Goal: Information Seeking & Learning: Learn about a topic

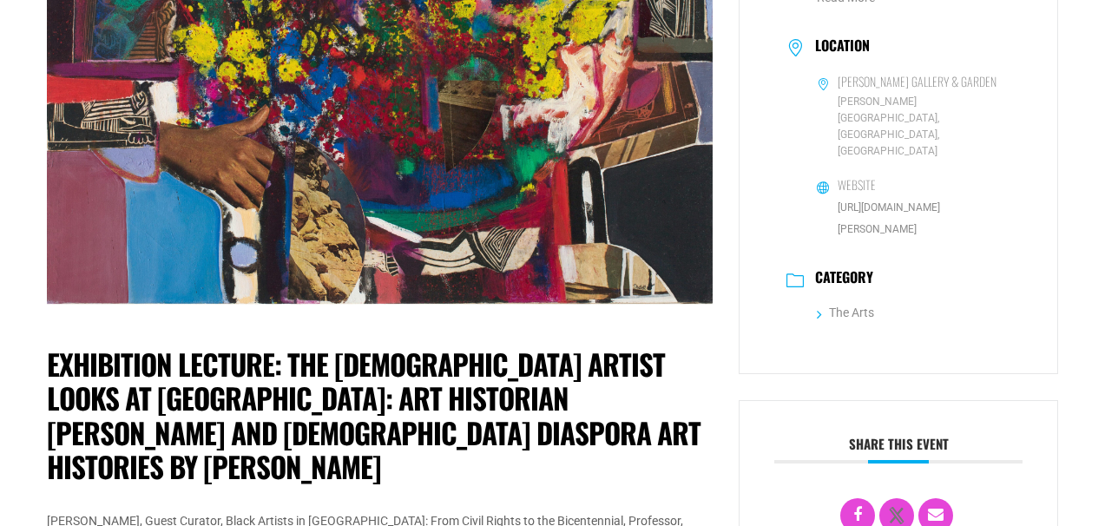
scroll to position [921, 0]
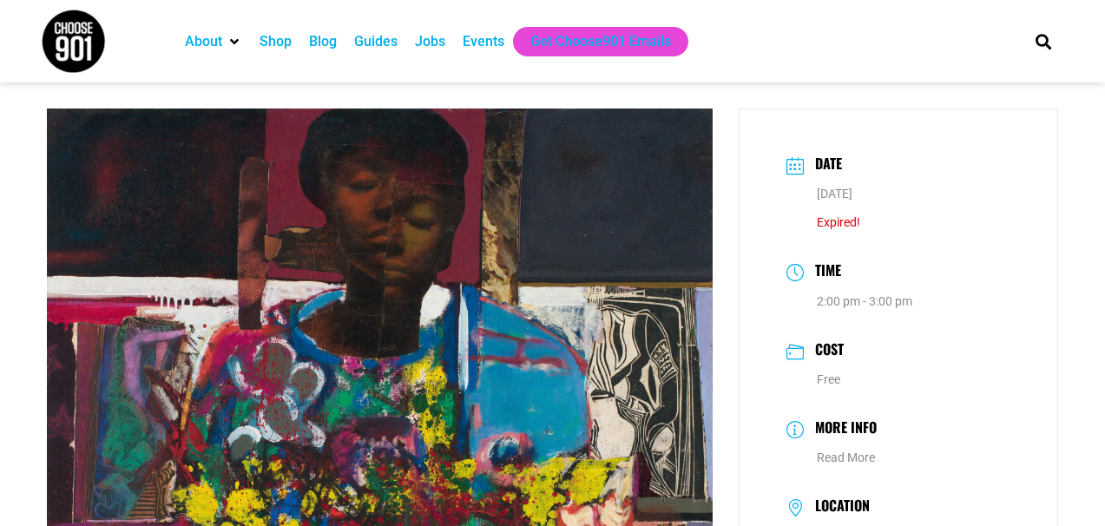
scroll to position [460, 0]
